Goal: Information Seeking & Learning: Learn about a topic

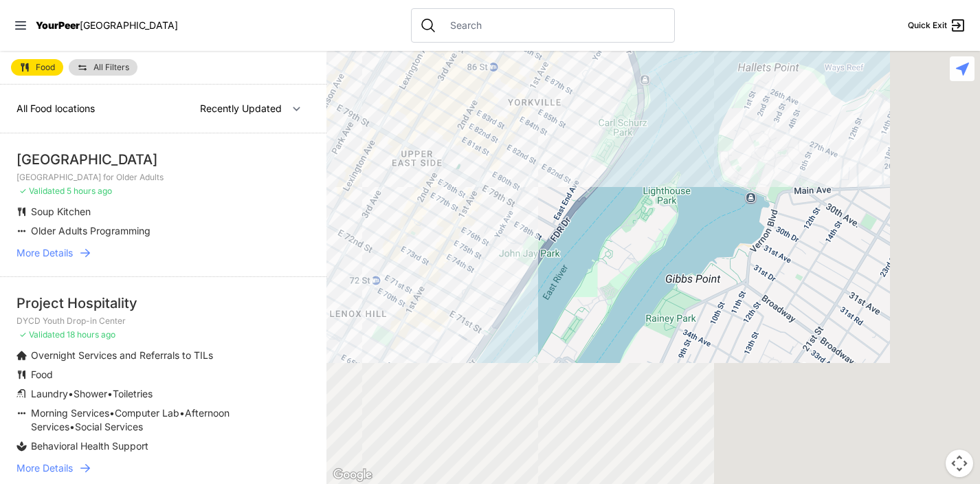
drag, startPoint x: 666, startPoint y: 338, endPoint x: 250, endPoint y: 58, distance: 500.4
click at [250, 58] on main "Food All Filters All Food locations Nearby Recently Updated Most Services [GEOG…" at bounding box center [490, 267] width 980 height 433
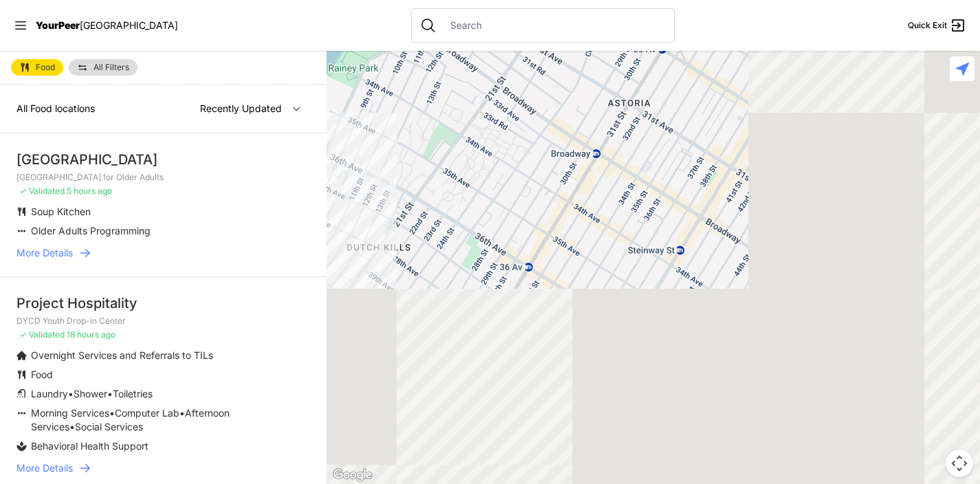
drag, startPoint x: 762, startPoint y: 276, endPoint x: 408, endPoint y: -19, distance: 460.4
click at [408, 0] on html "View map Close panel YourPeer [GEOGRAPHIC_DATA] Quick Exit Single Adult Familie…" at bounding box center [490, 242] width 980 height 484
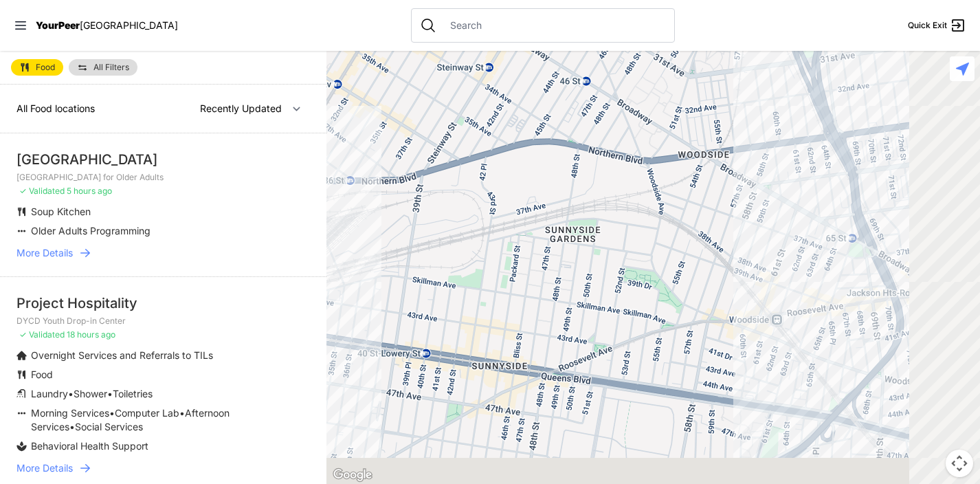
drag, startPoint x: 560, startPoint y: 199, endPoint x: 401, endPoint y: 80, distance: 198.6
click at [401, 80] on div at bounding box center [654, 267] width 654 height 433
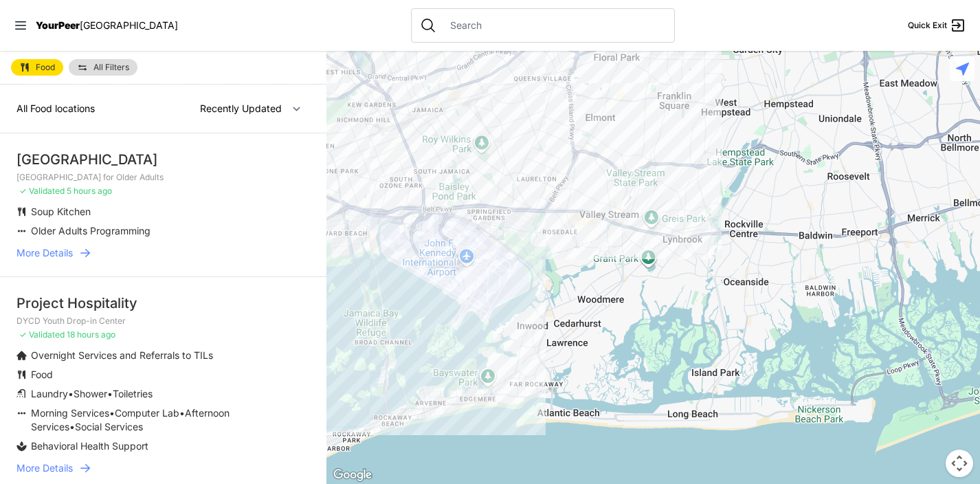
drag, startPoint x: 791, startPoint y: 275, endPoint x: 456, endPoint y: 98, distance: 378.6
click at [456, 98] on div at bounding box center [654, 267] width 654 height 433
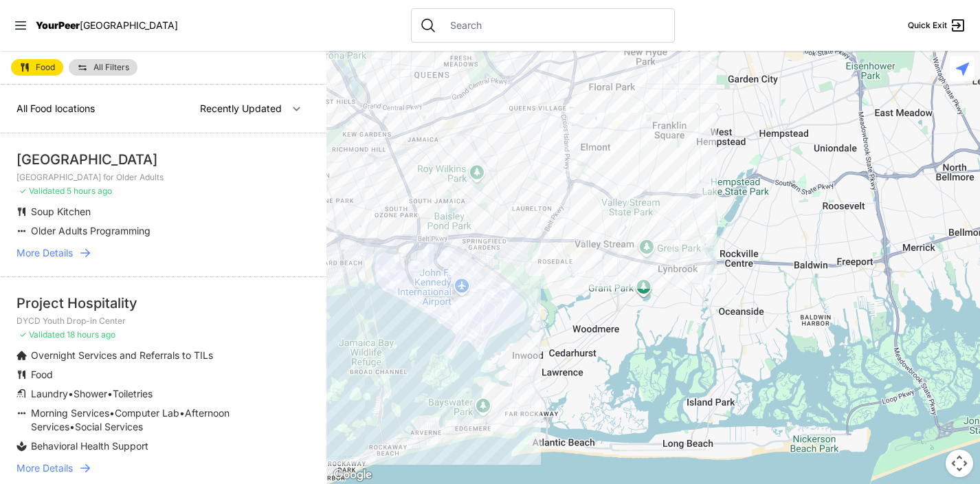
drag, startPoint x: 482, startPoint y: 174, endPoint x: 479, endPoint y: 208, distance: 34.5
click at [479, 208] on div at bounding box center [654, 267] width 654 height 433
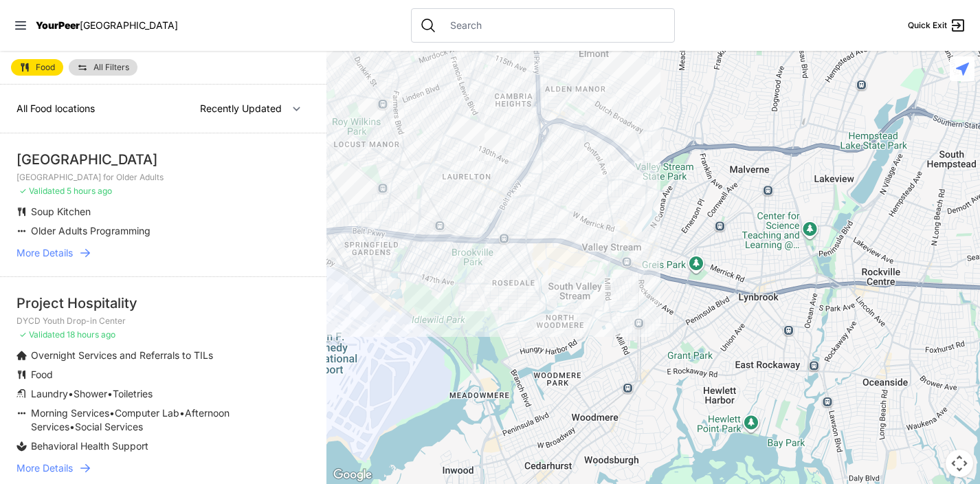
drag, startPoint x: 539, startPoint y: 219, endPoint x: 638, endPoint y: 244, distance: 102.1
click at [638, 244] on div at bounding box center [654, 267] width 654 height 433
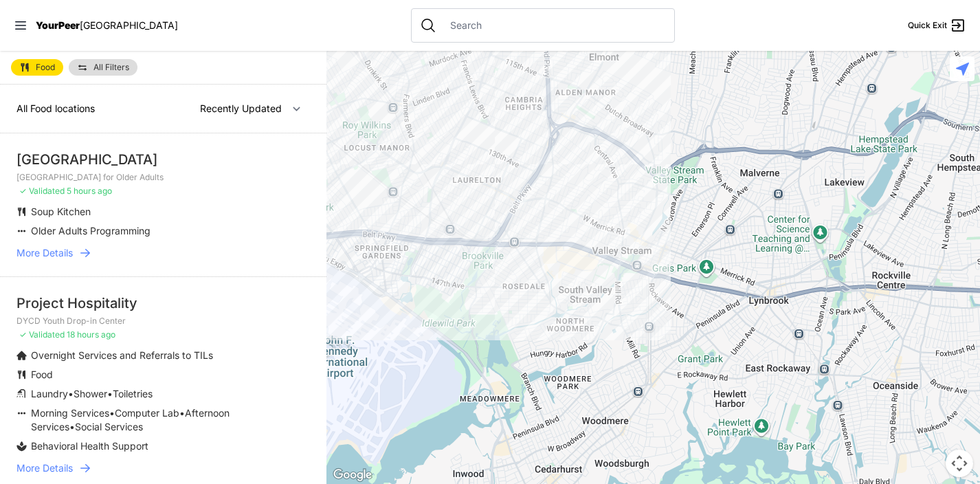
click at [501, 178] on div at bounding box center [654, 267] width 654 height 433
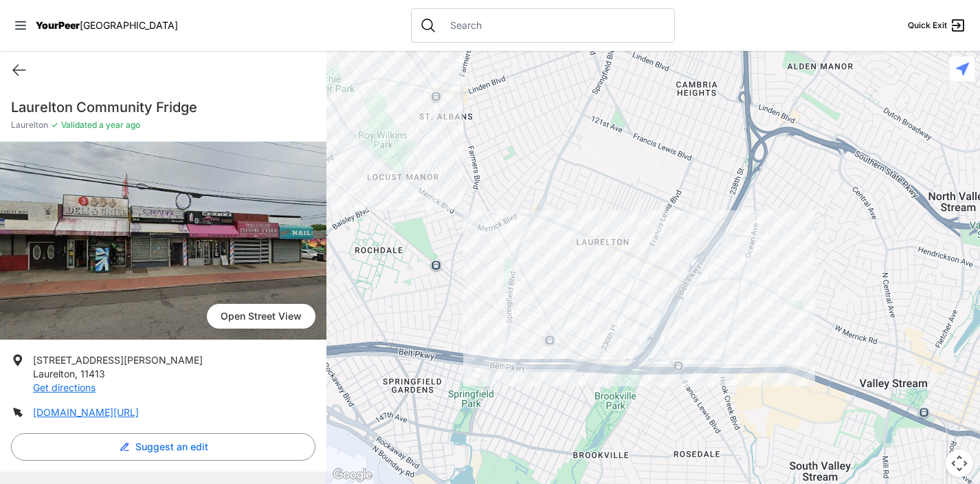
click at [510, 329] on div at bounding box center [654, 267] width 654 height 433
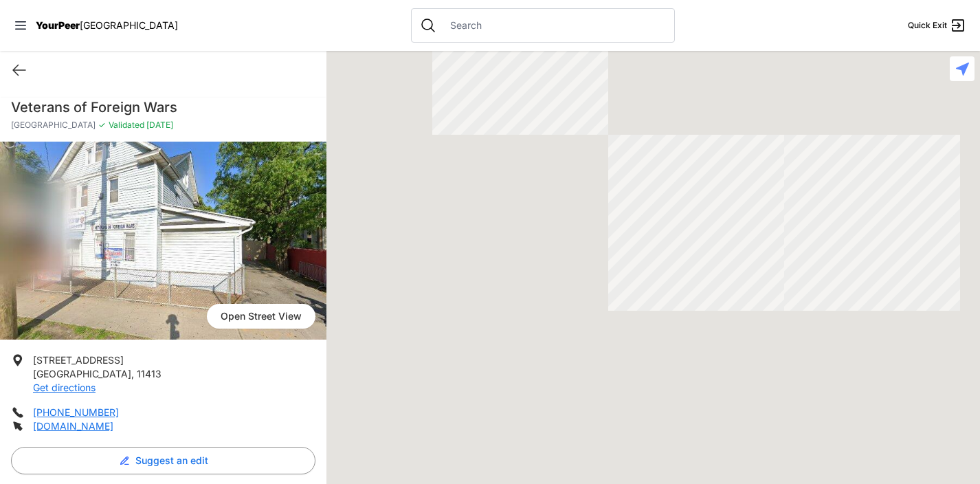
click at [511, 322] on div at bounding box center [654, 267] width 654 height 433
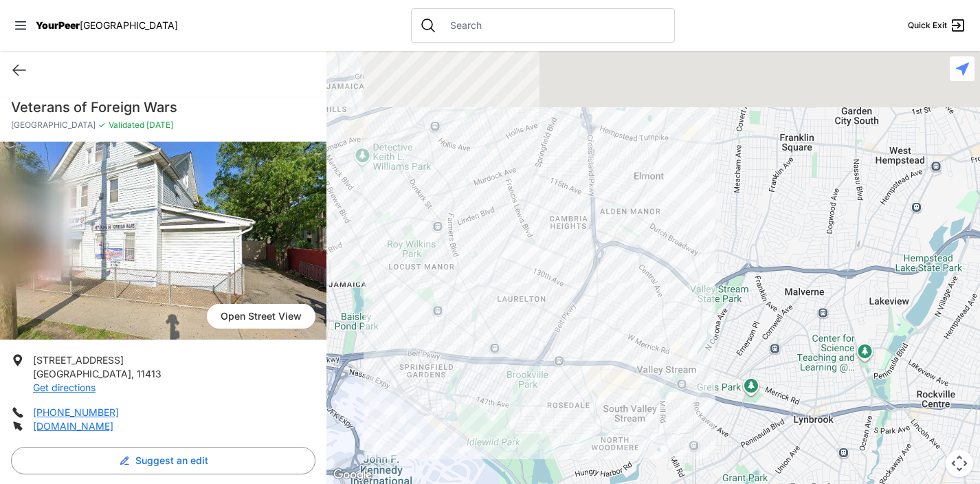
drag, startPoint x: 873, startPoint y: 191, endPoint x: 689, endPoint y: 281, distance: 205.1
click at [689, 281] on div at bounding box center [654, 267] width 654 height 433
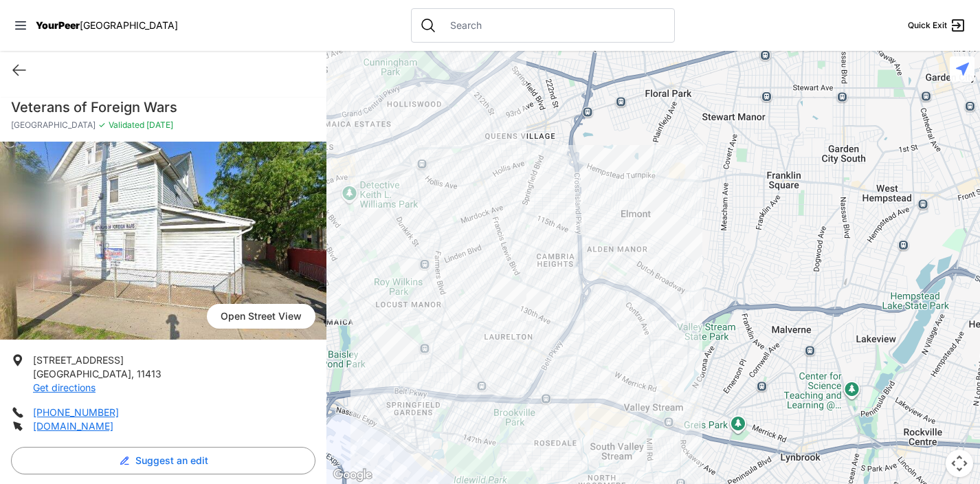
click at [606, 155] on div at bounding box center [654, 267] width 654 height 433
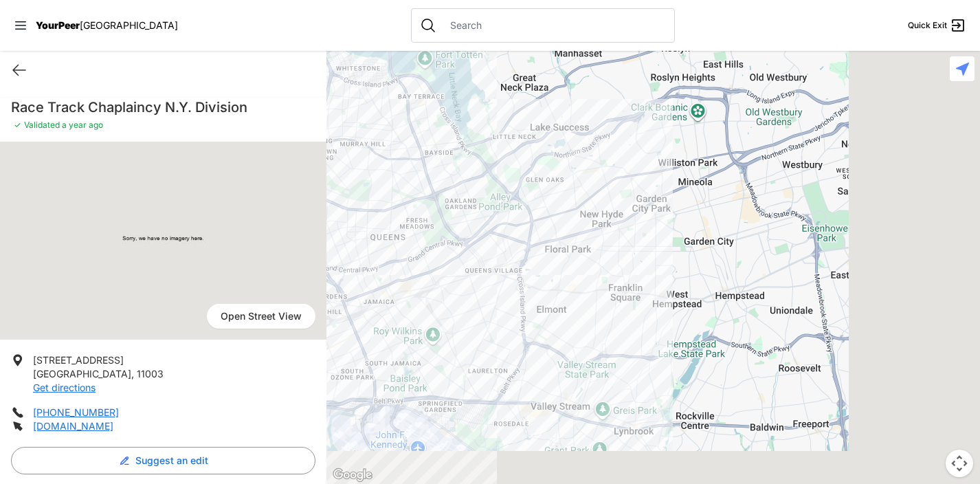
drag, startPoint x: 772, startPoint y: 395, endPoint x: 551, endPoint y: 327, distance: 230.8
click at [551, 327] on div at bounding box center [654, 267] width 654 height 433
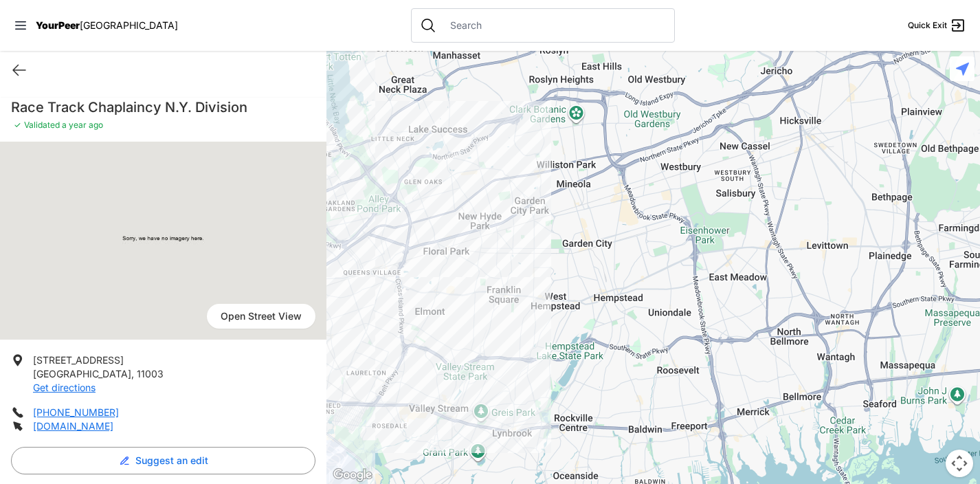
drag, startPoint x: 589, startPoint y: 351, endPoint x: 483, endPoint y: 363, distance: 107.2
click at [483, 363] on div at bounding box center [654, 267] width 654 height 433
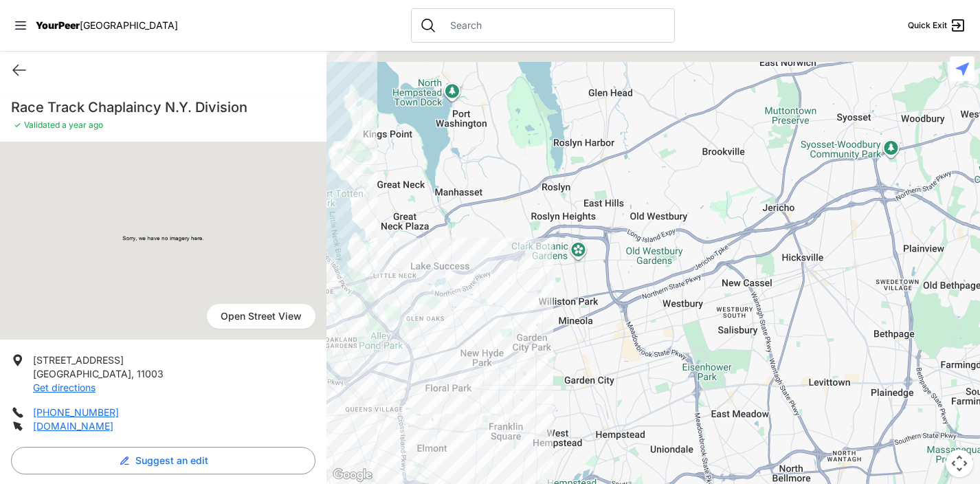
drag, startPoint x: 510, startPoint y: 184, endPoint x: 513, endPoint y: 328, distance: 143.7
click at [513, 328] on div at bounding box center [654, 267] width 654 height 433
